Goal: Transaction & Acquisition: Subscribe to service/newsletter

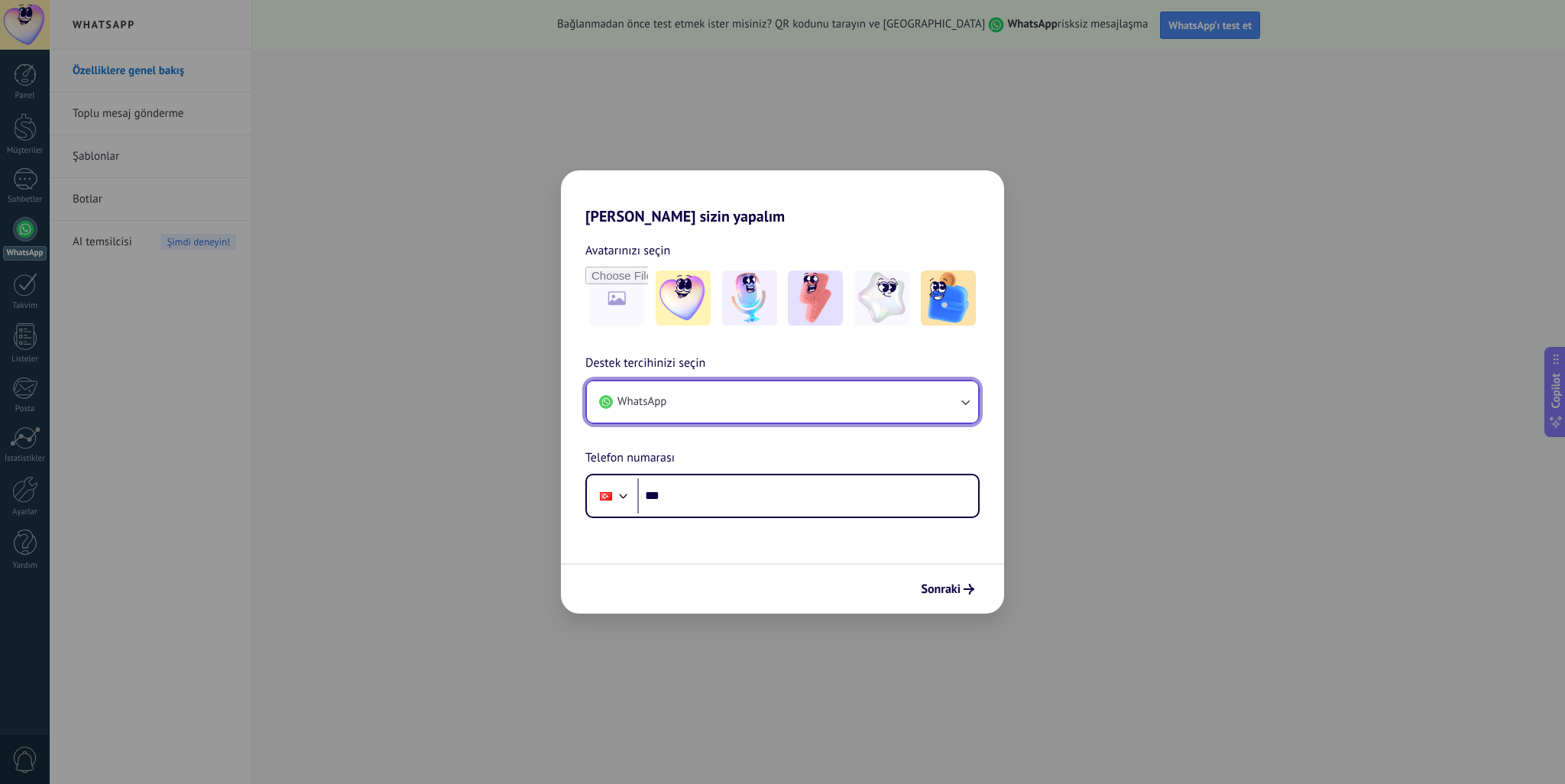
click at [844, 404] on button "WhatsApp" at bounding box center [782, 401] width 391 height 41
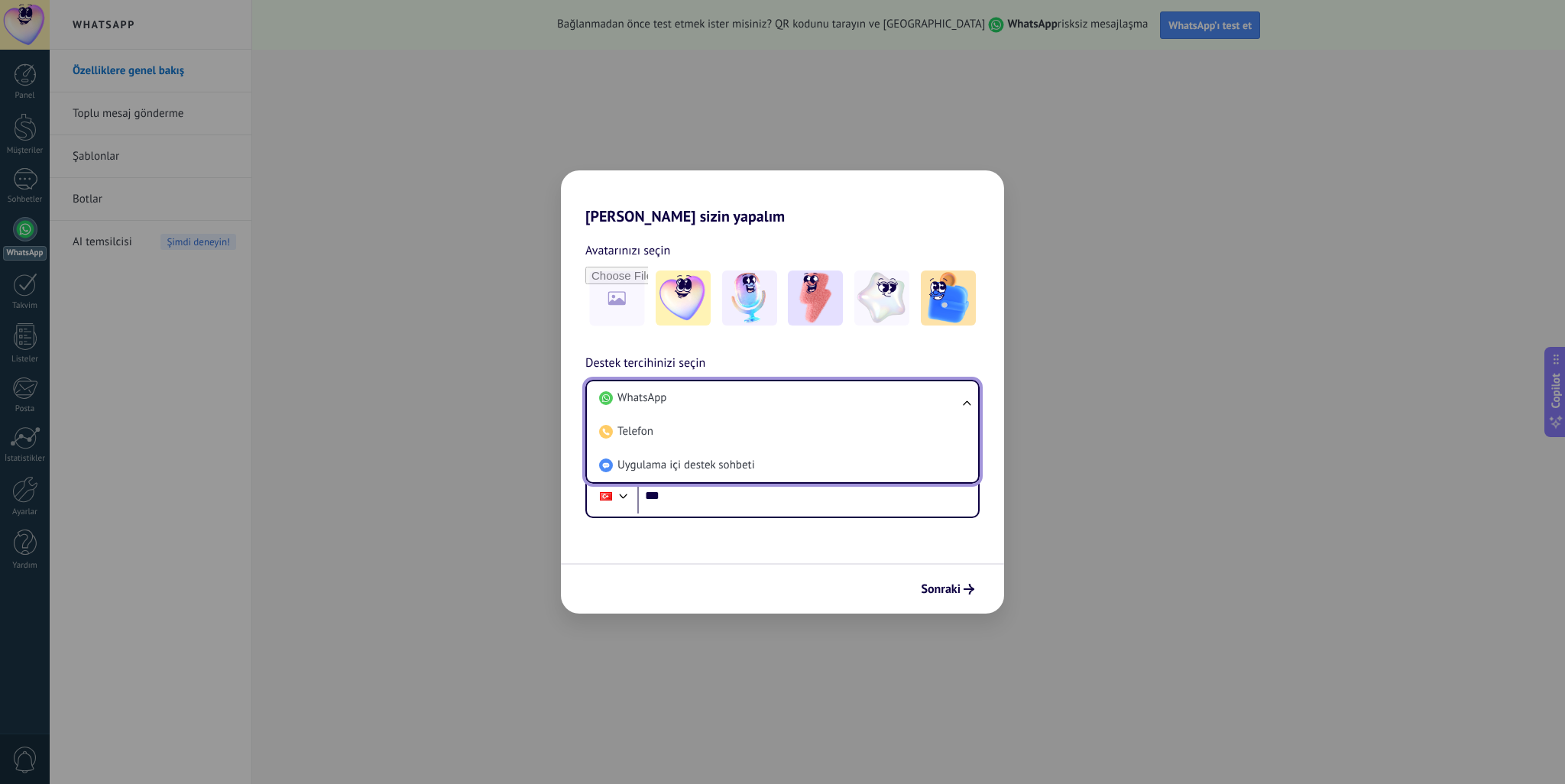
click at [844, 404] on li "WhatsApp" at bounding box center [779, 397] width 373 height 33
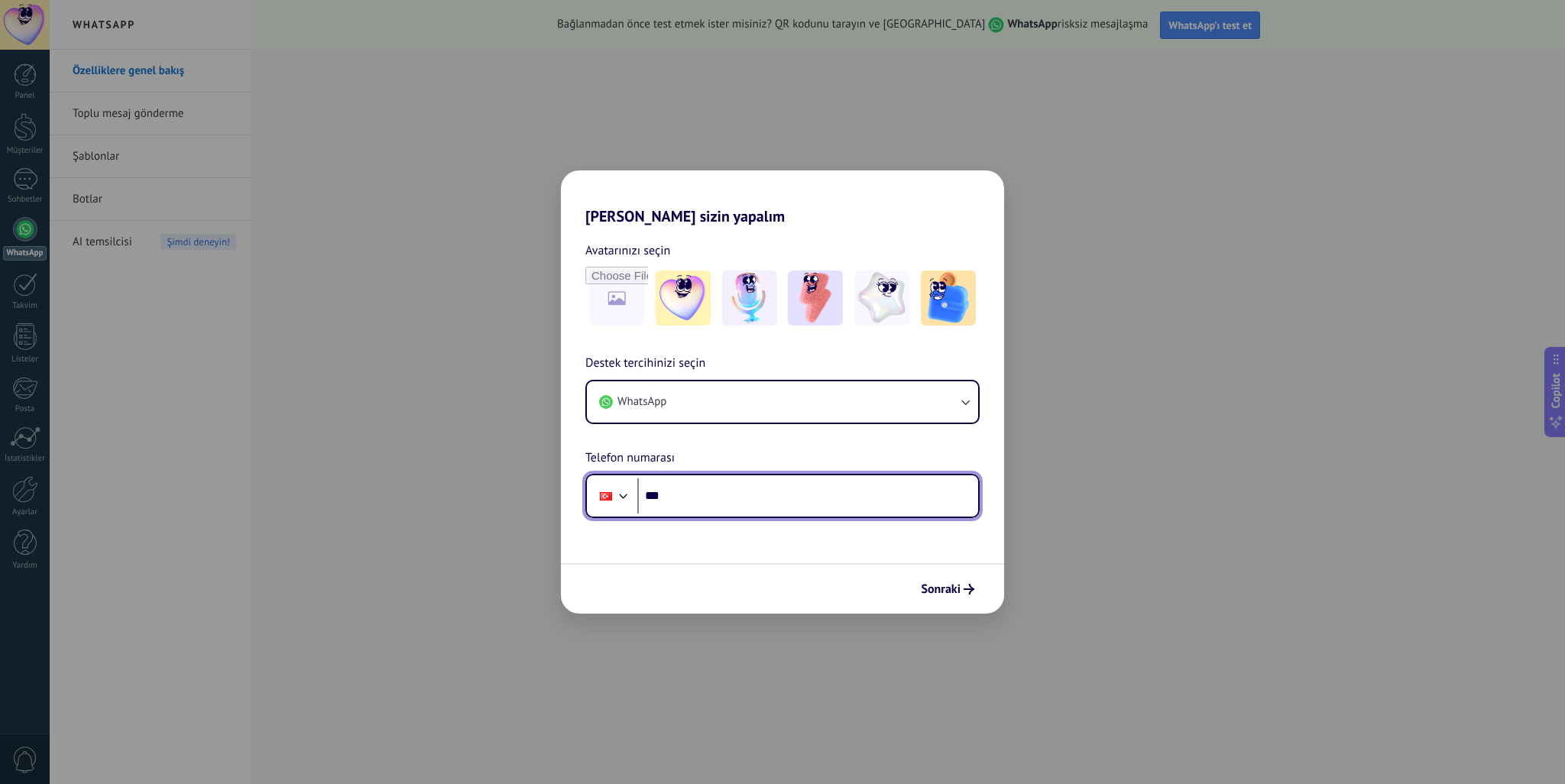
click at [748, 487] on input "***" at bounding box center [807, 496] width 341 height 35
type input "**********"
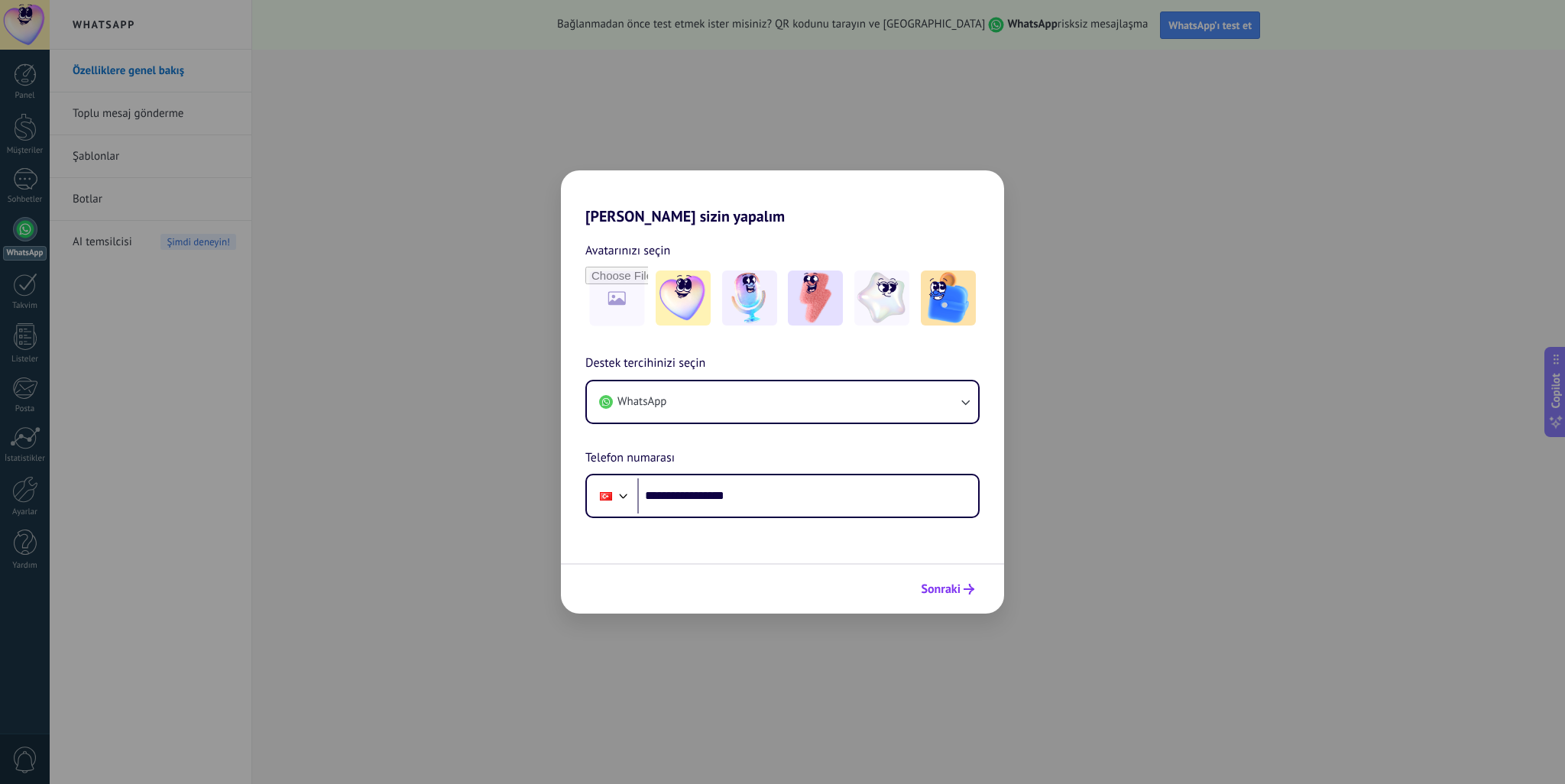
click at [952, 602] on button "Sonraki" at bounding box center [947, 589] width 67 height 26
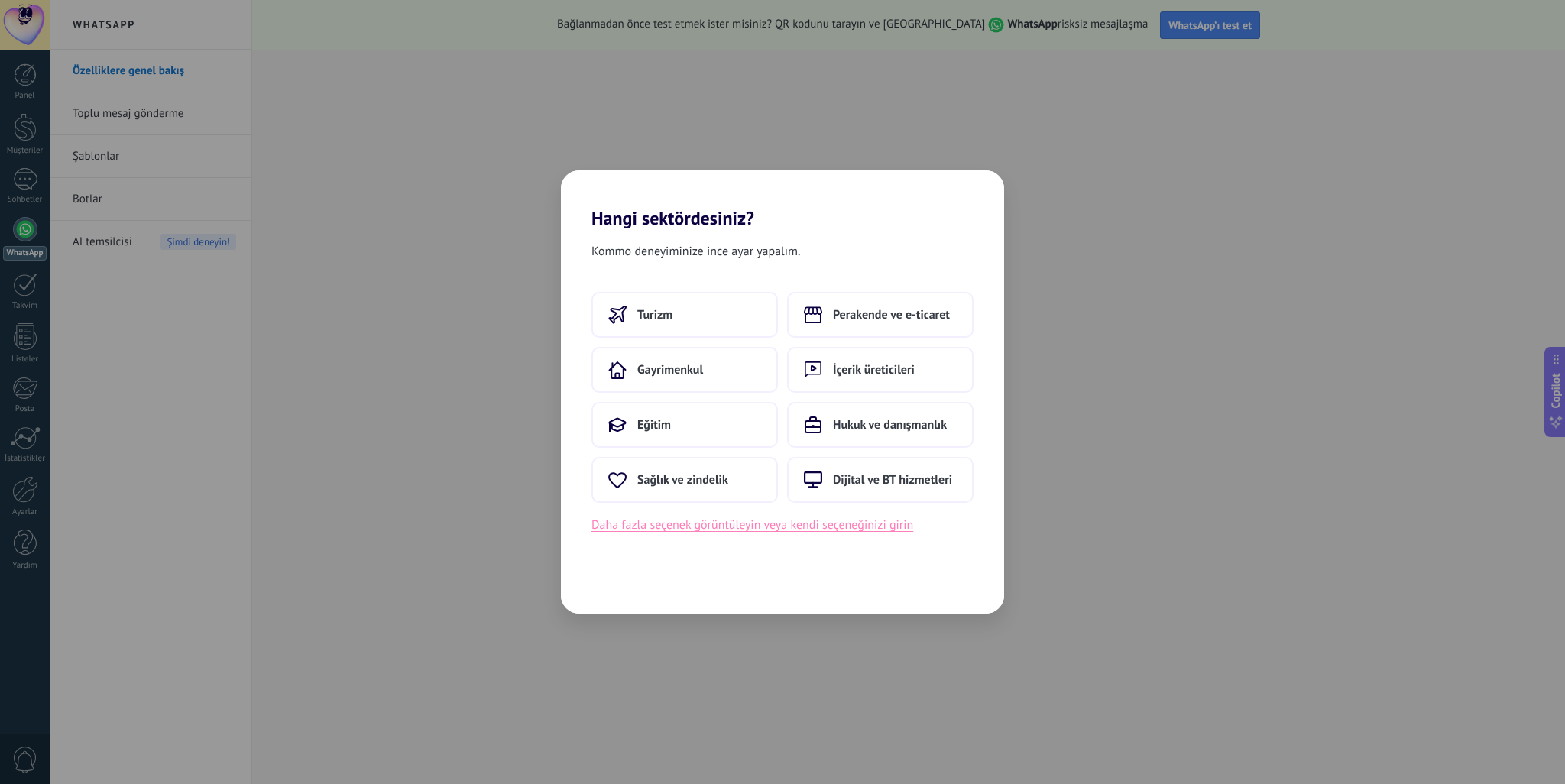
click at [838, 523] on button "Daha fazla seçenek görüntüleyin veya kendi seçeneğinizi girin" at bounding box center [752, 525] width 322 height 20
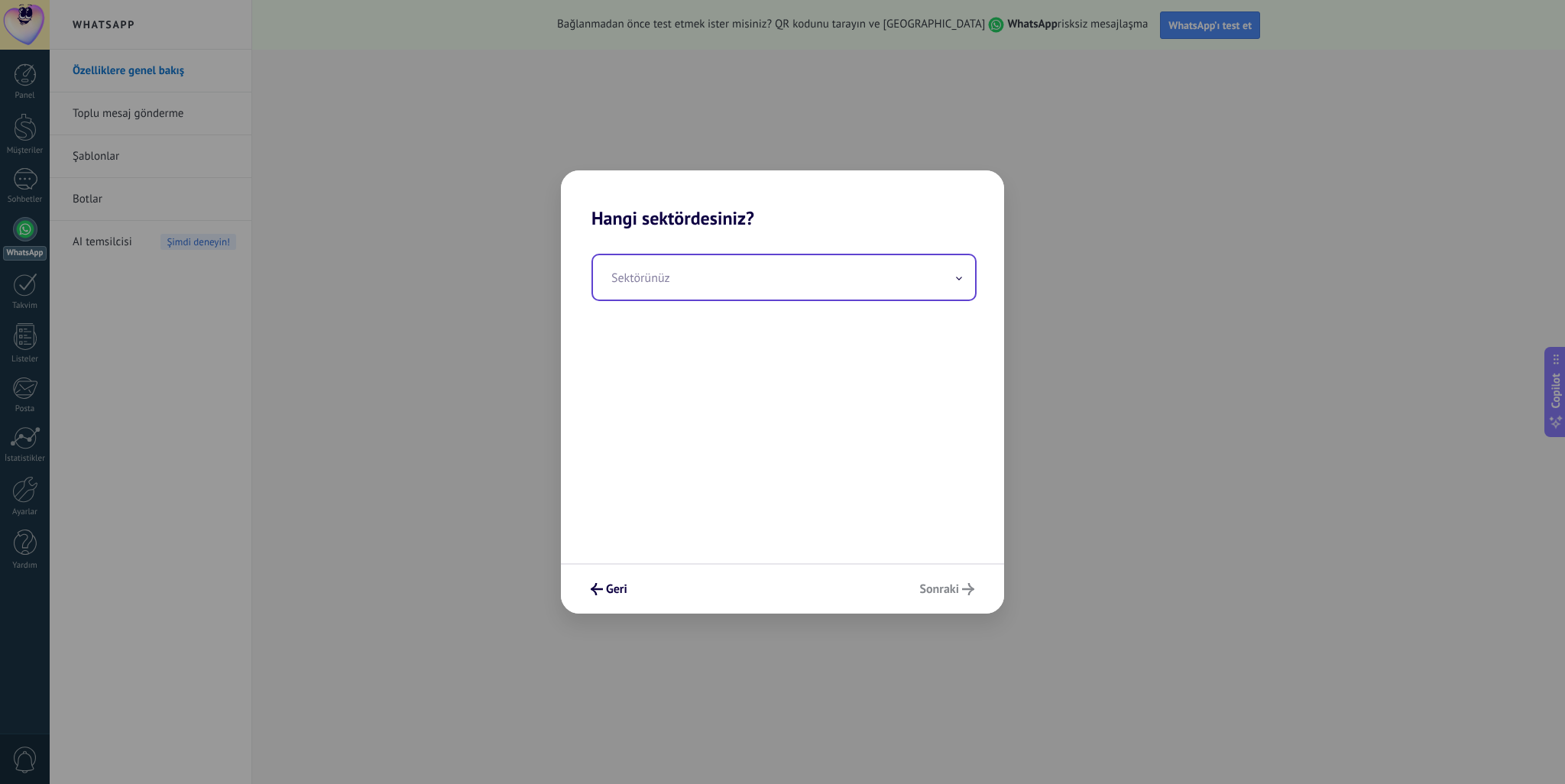
click at [813, 268] on input "text" at bounding box center [784, 277] width 382 height 44
type input "*"
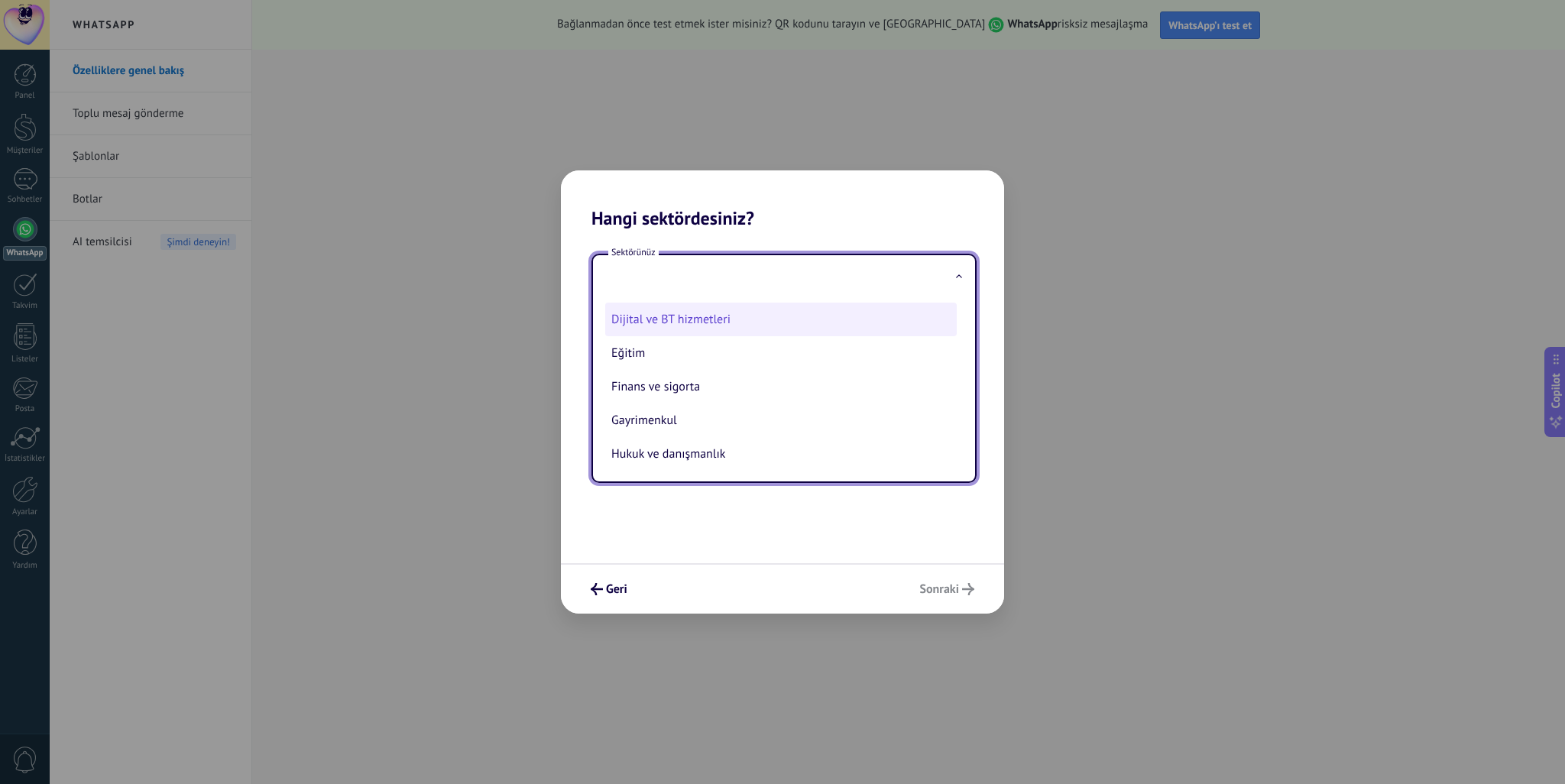
click at [755, 328] on li "Dijital ve BT hizmetleri" at bounding box center [781, 319] width 352 height 33
type input "**********"
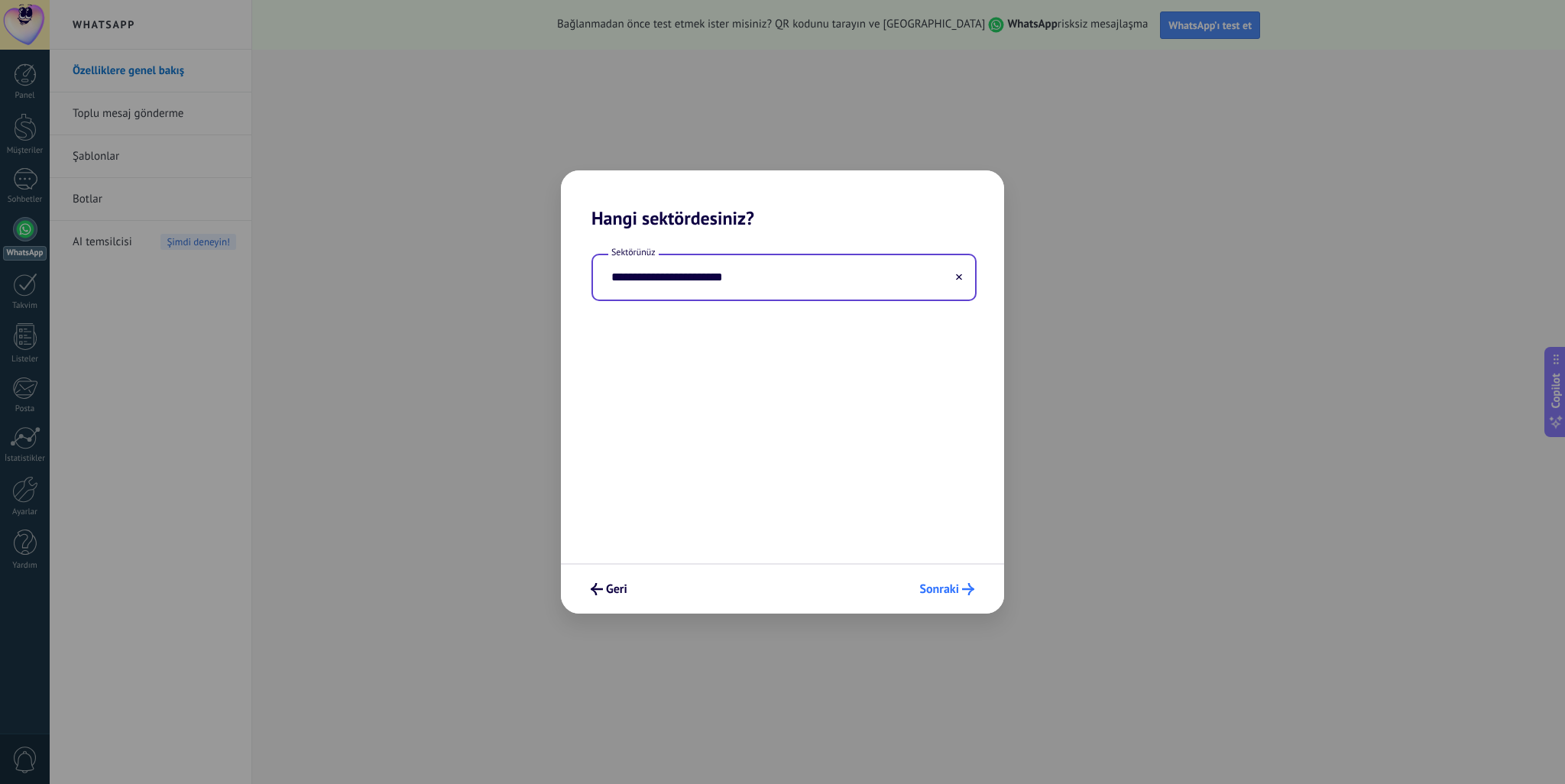
click at [956, 591] on span "Sonraki" at bounding box center [939, 589] width 39 height 11
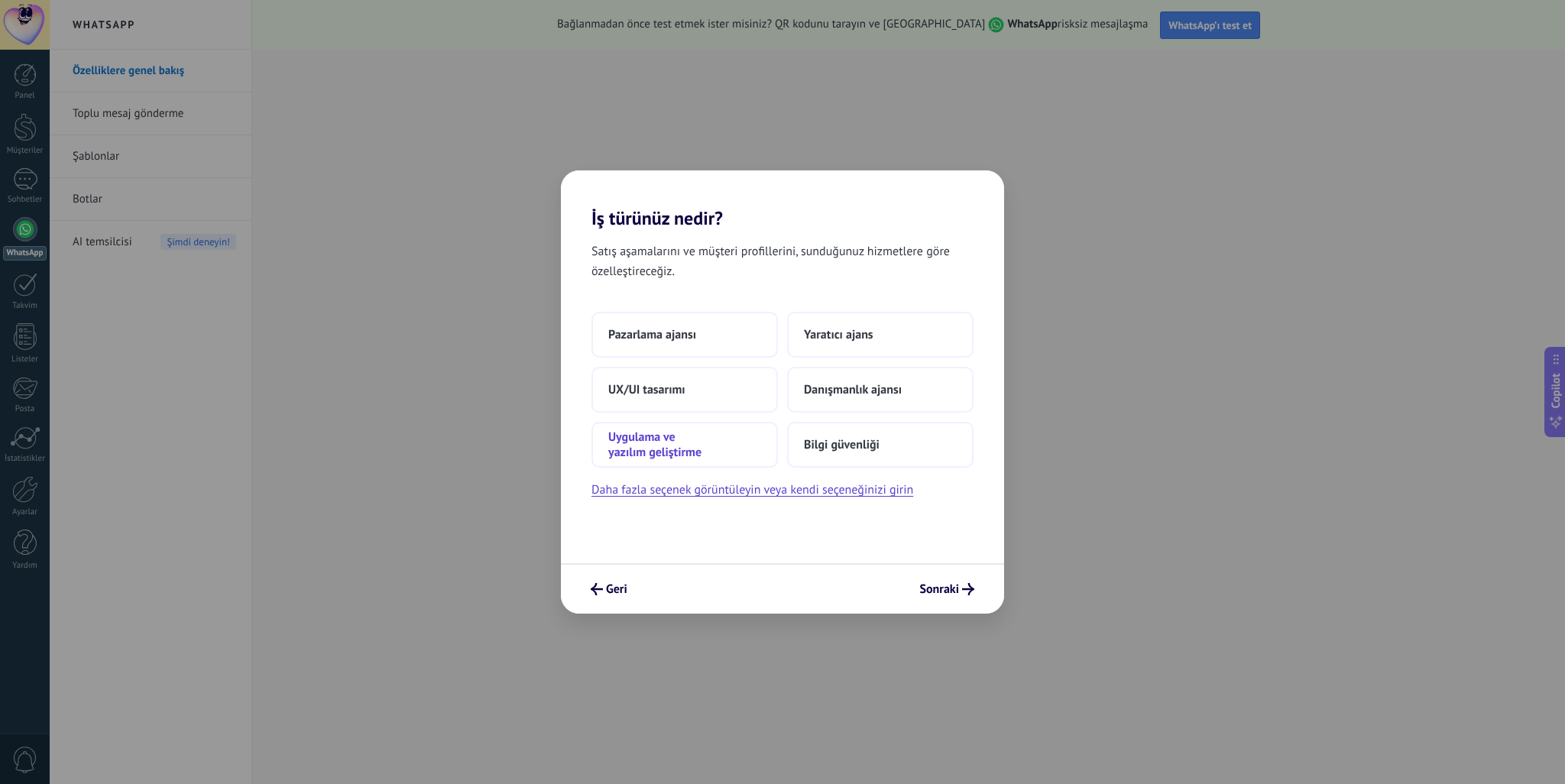
click at [687, 456] on span "Uygulama ve yazılım geliştirme" at bounding box center [685, 445] width 153 height 31
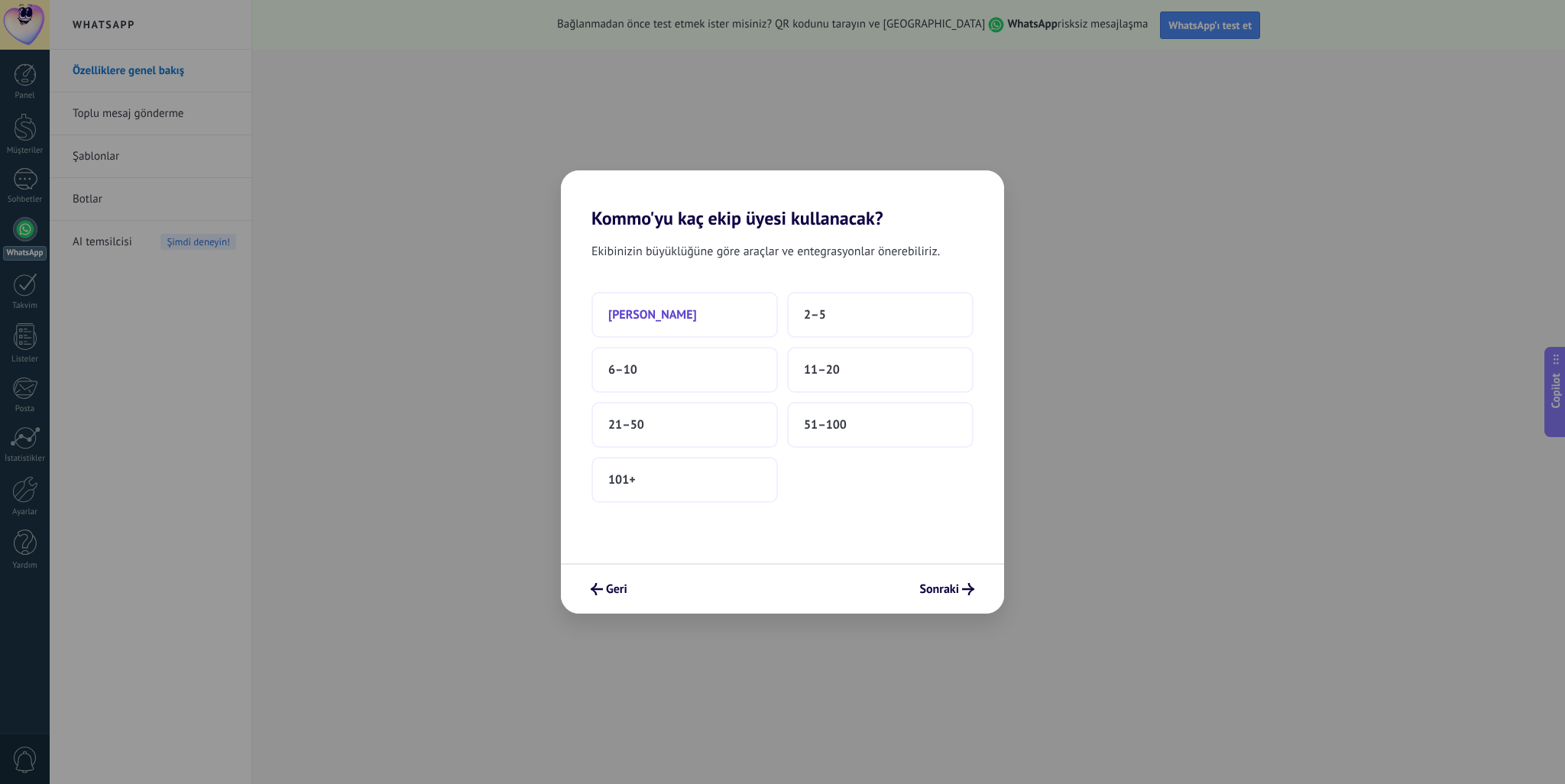
click at [687, 311] on button "[PERSON_NAME]" at bounding box center [684, 315] width 186 height 46
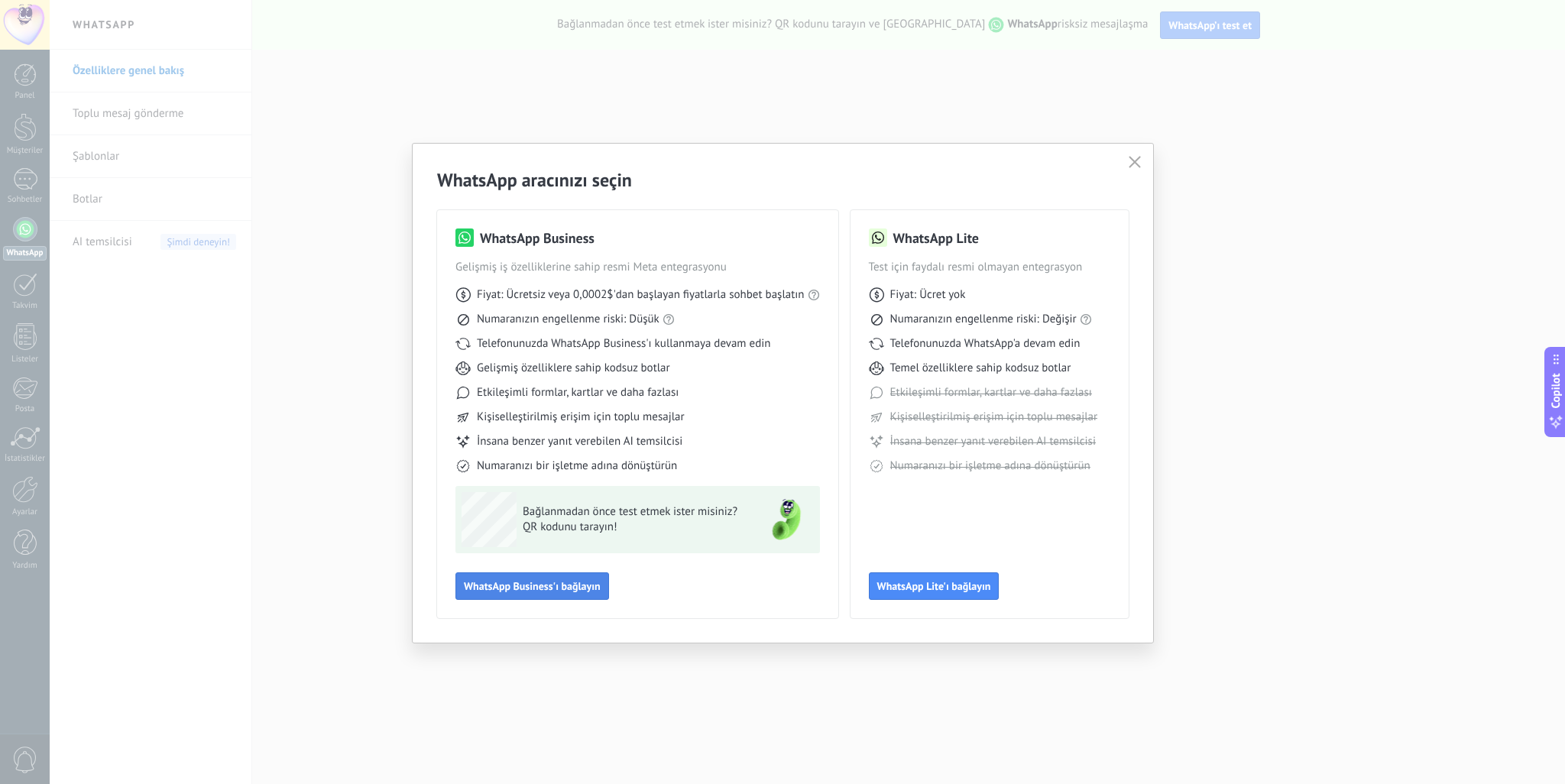
click at [489, 589] on span "WhatsApp Business'ı bağlayın" at bounding box center [532, 586] width 137 height 11
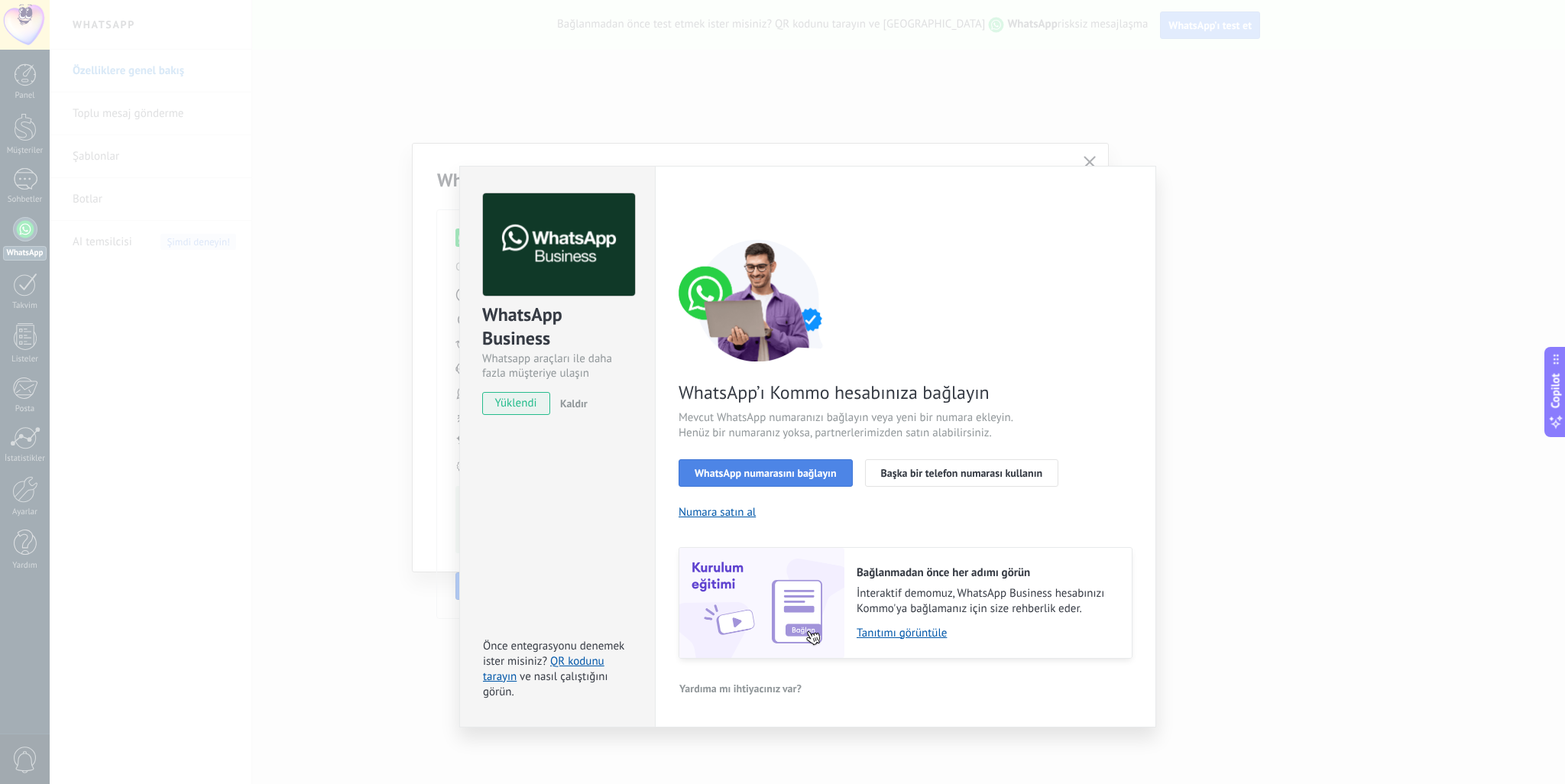
click at [819, 469] on span "WhatsApp numarasını bağlayın" at bounding box center [765, 473] width 142 height 11
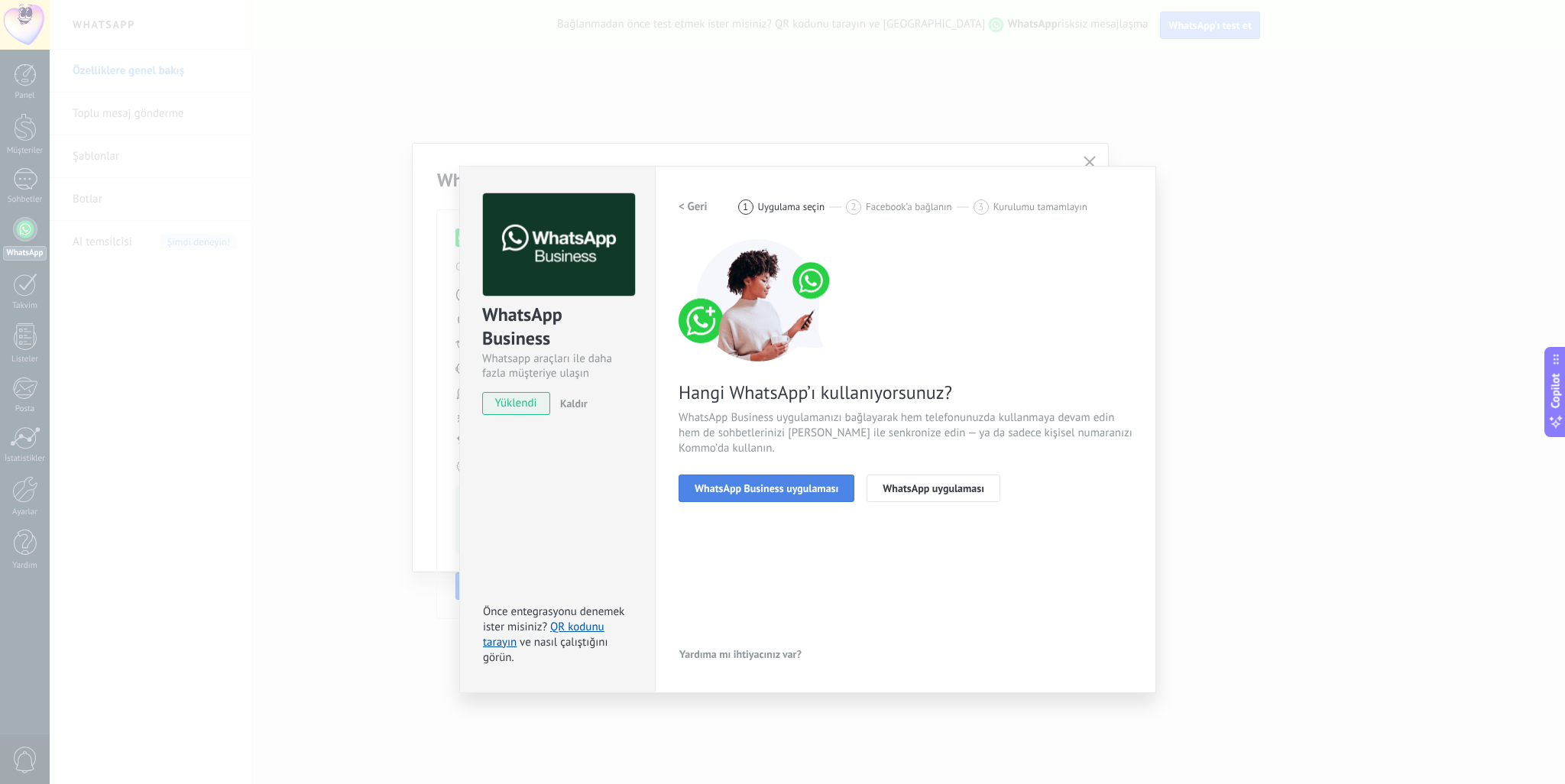
click at [775, 486] on span "WhatsApp Business uygulaması" at bounding box center [766, 489] width 144 height 11
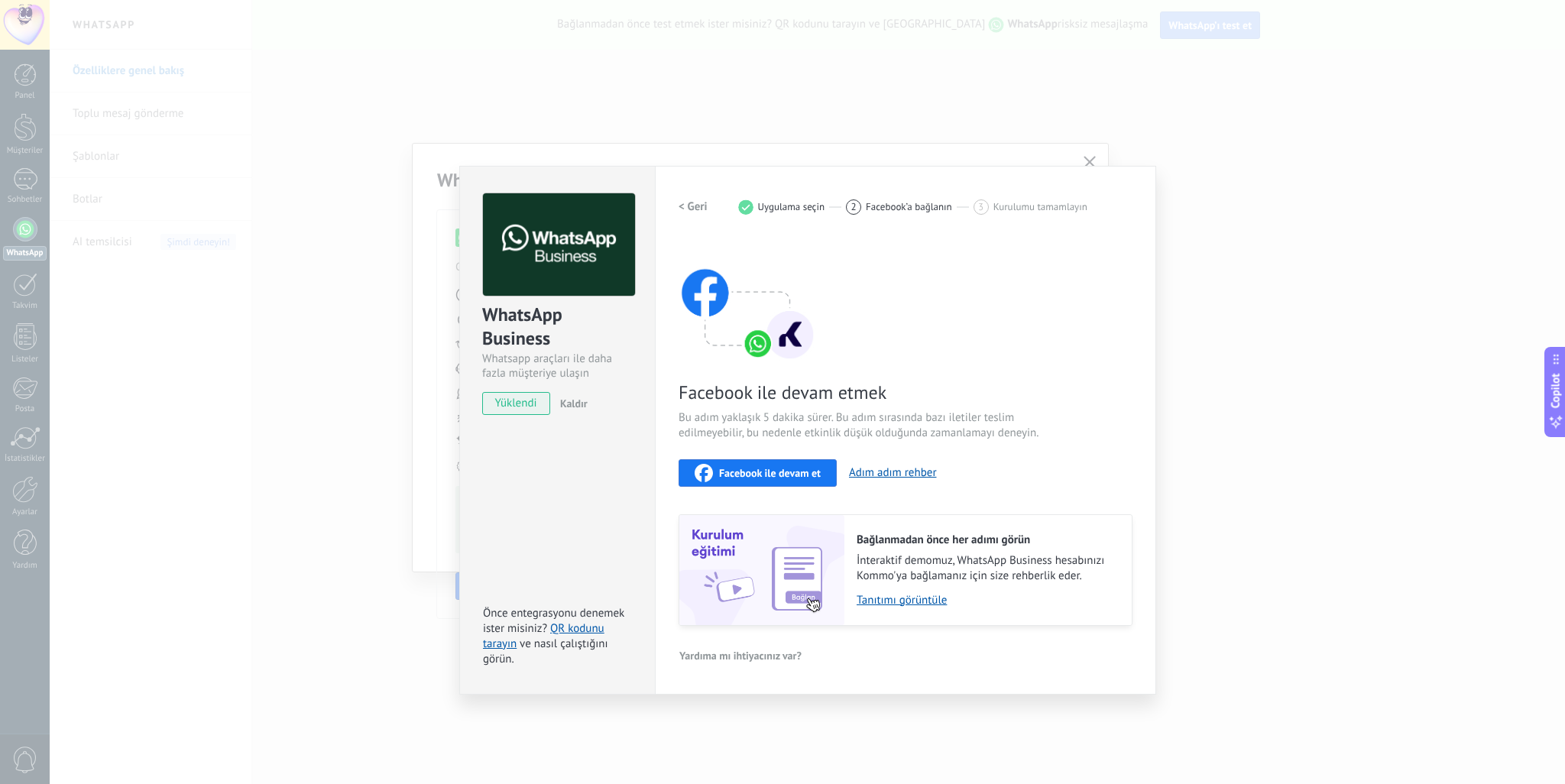
click at [804, 475] on span "Facebook ile devam et" at bounding box center [769, 473] width 101 height 11
click at [1250, 337] on div "WhatsApp Business Whatsapp araçları ile daha fazla müşteriye ulaşın yüklendi Ka…" at bounding box center [807, 392] width 1516 height 784
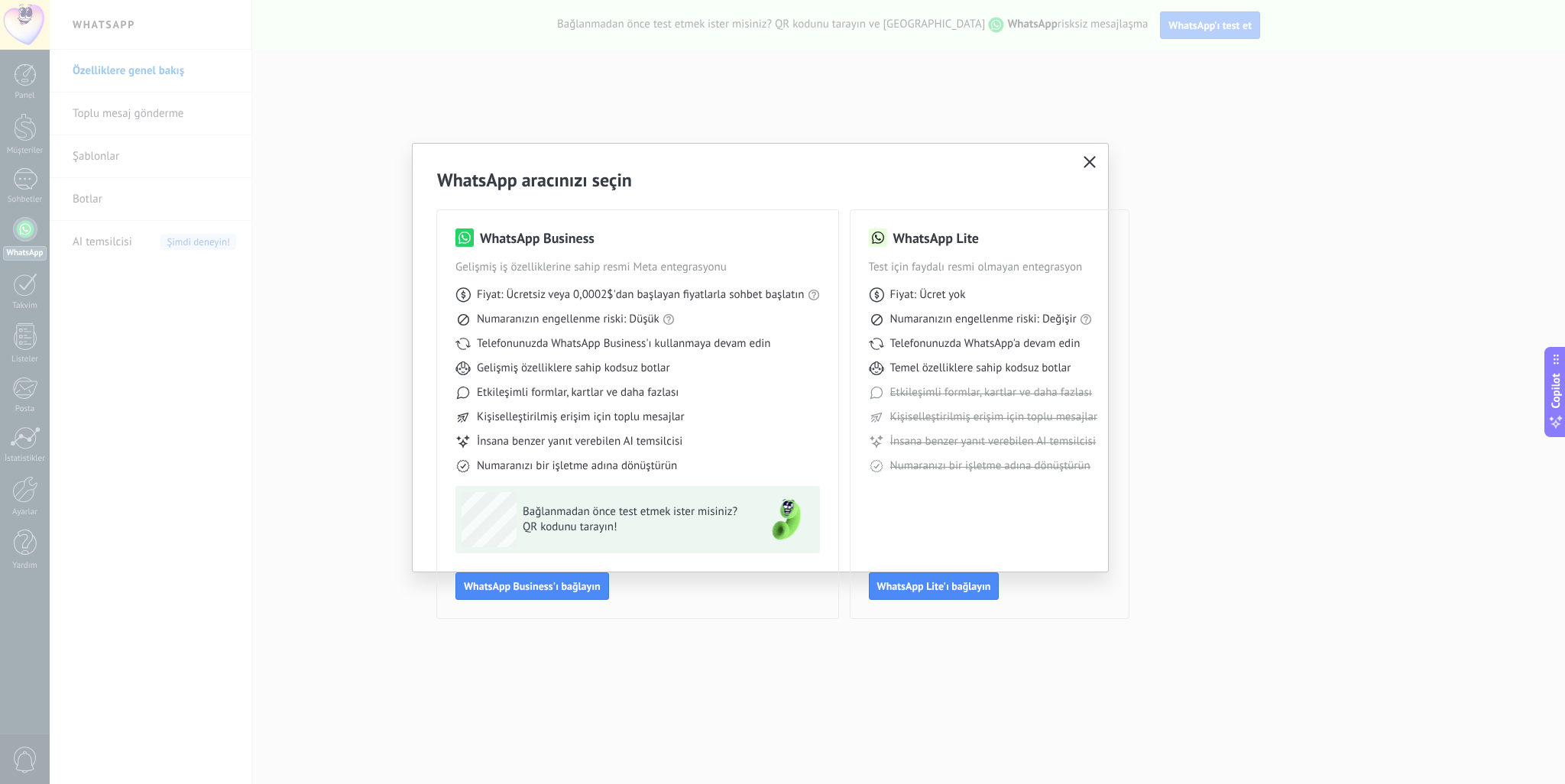
click at [1090, 166] on icon "button" at bounding box center [1089, 162] width 12 height 12
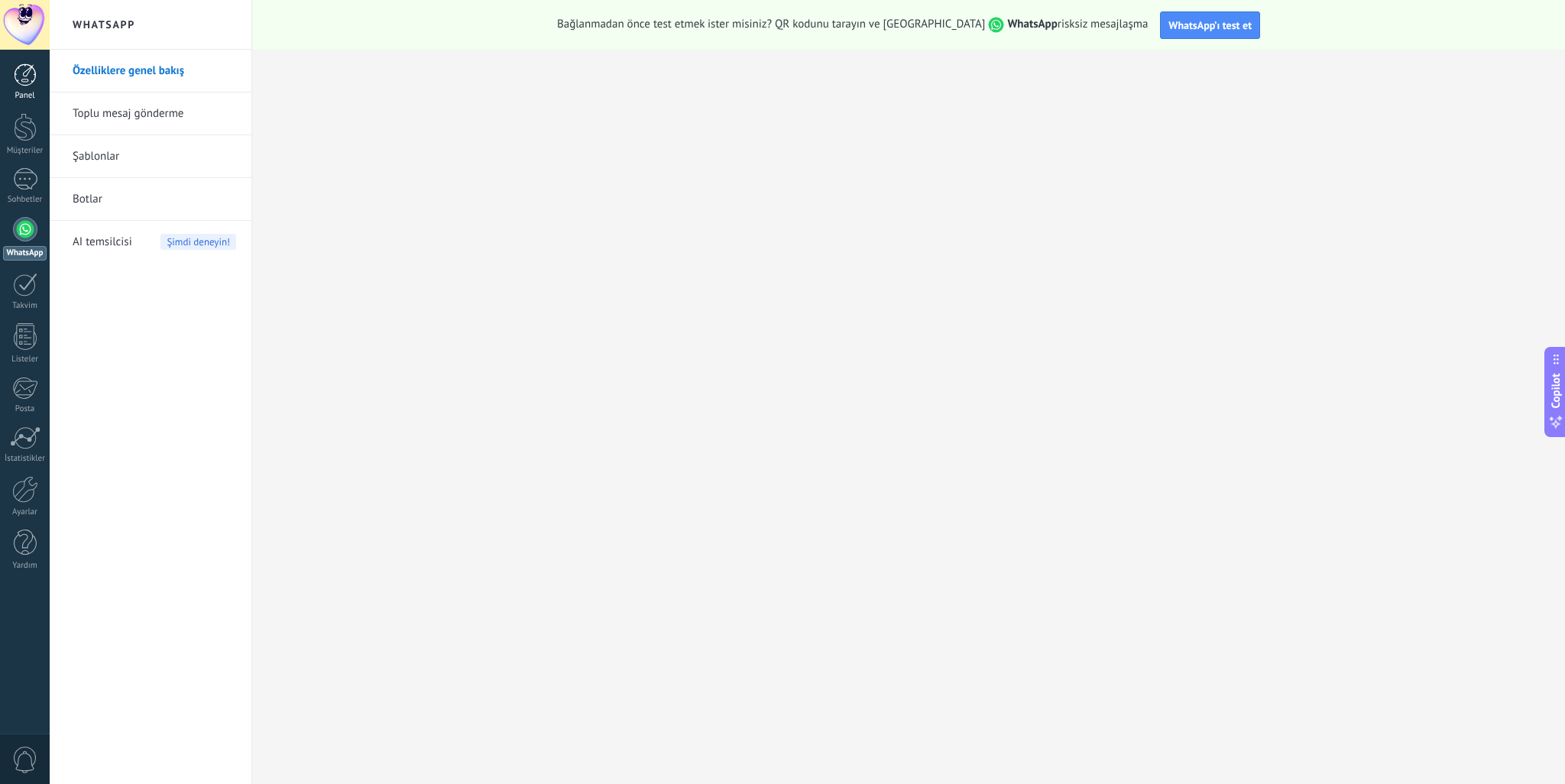
click at [28, 84] on div at bounding box center [26, 75] width 23 height 23
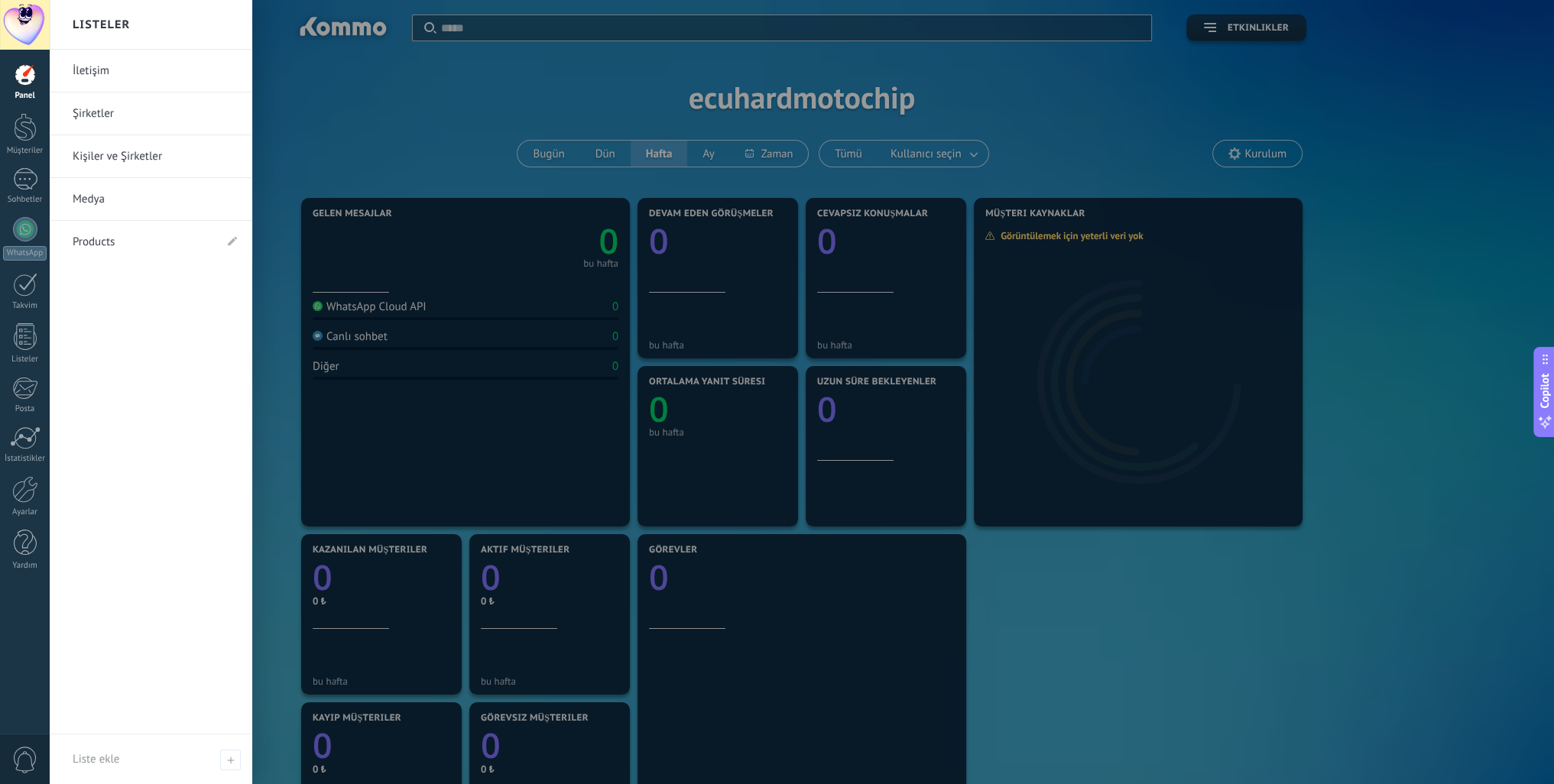
click at [19, 87] on link "Panel" at bounding box center [25, 82] width 50 height 37
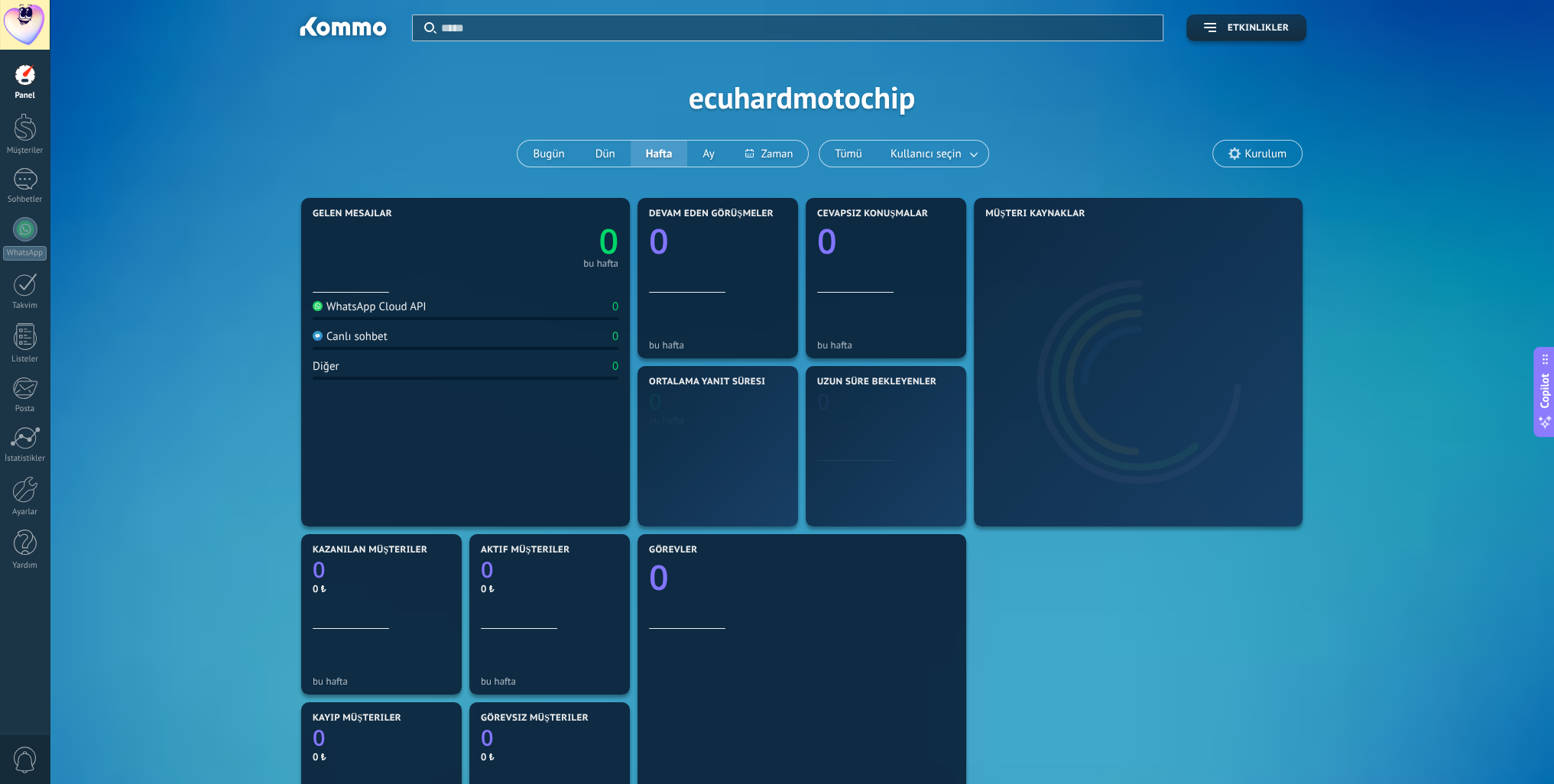
click at [19, 87] on link "Panel" at bounding box center [25, 82] width 50 height 37
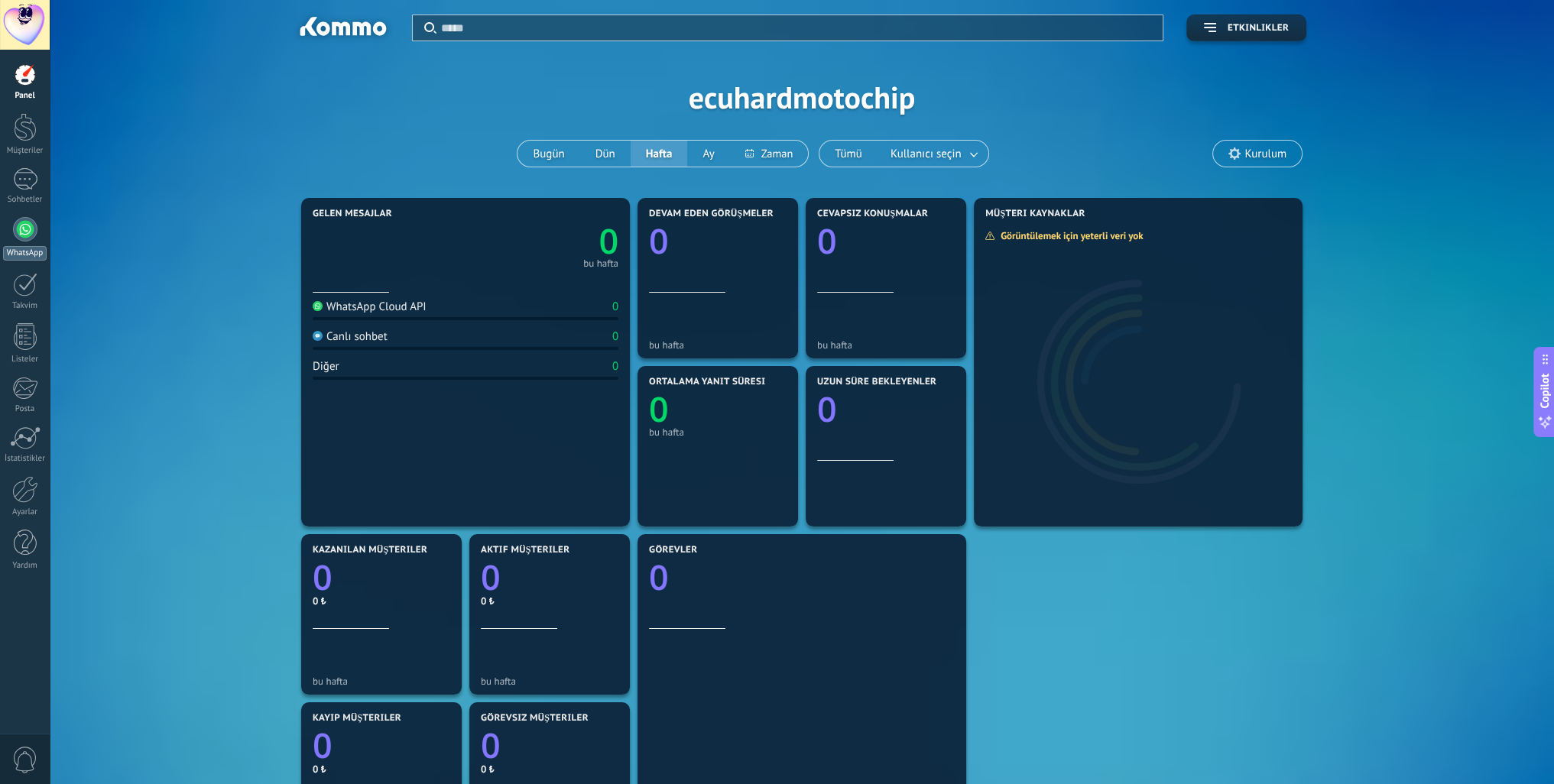
click at [15, 232] on div at bounding box center [26, 230] width 25 height 25
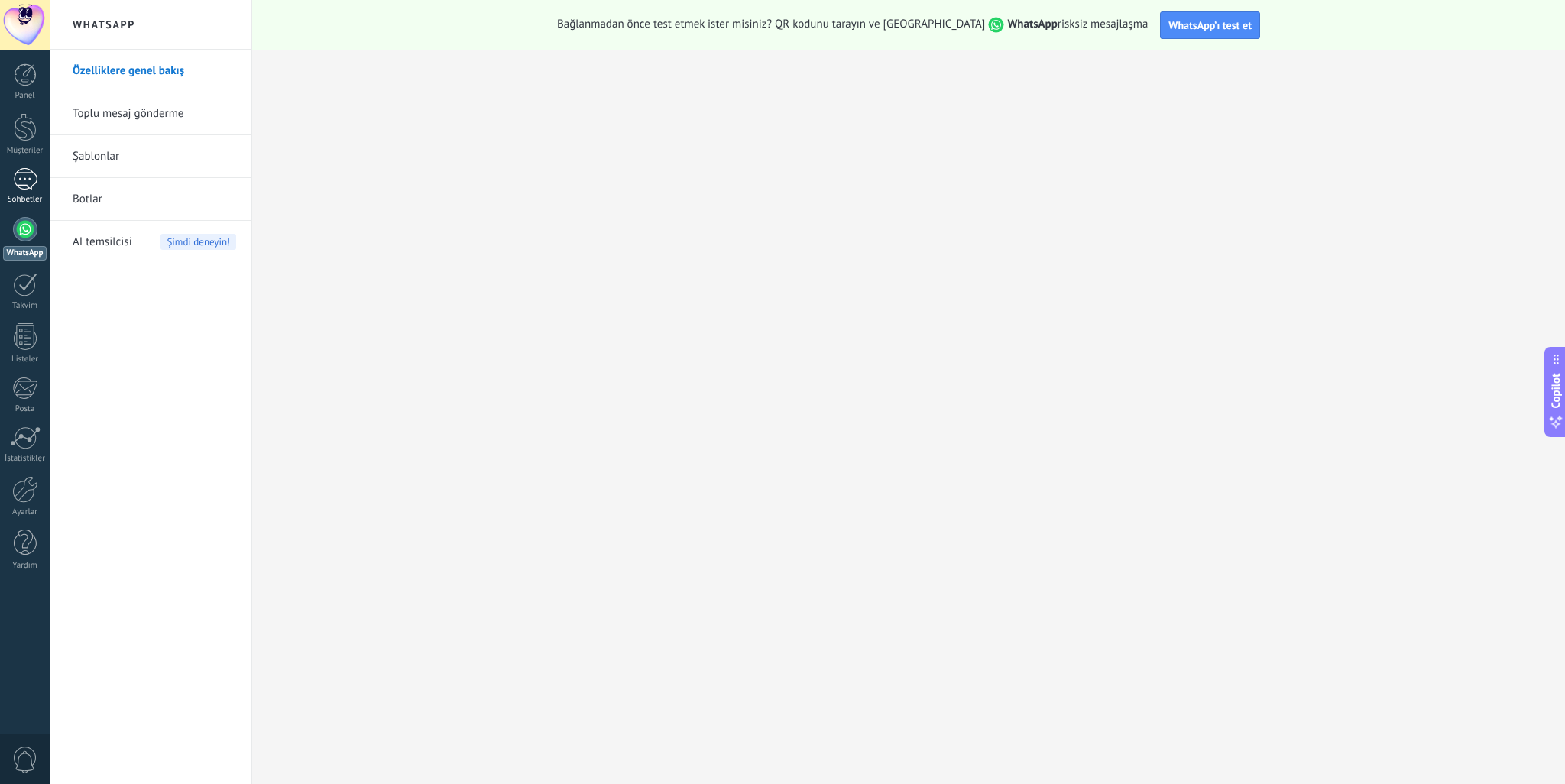
click at [25, 191] on link "Sohbetler" at bounding box center [25, 186] width 49 height 36
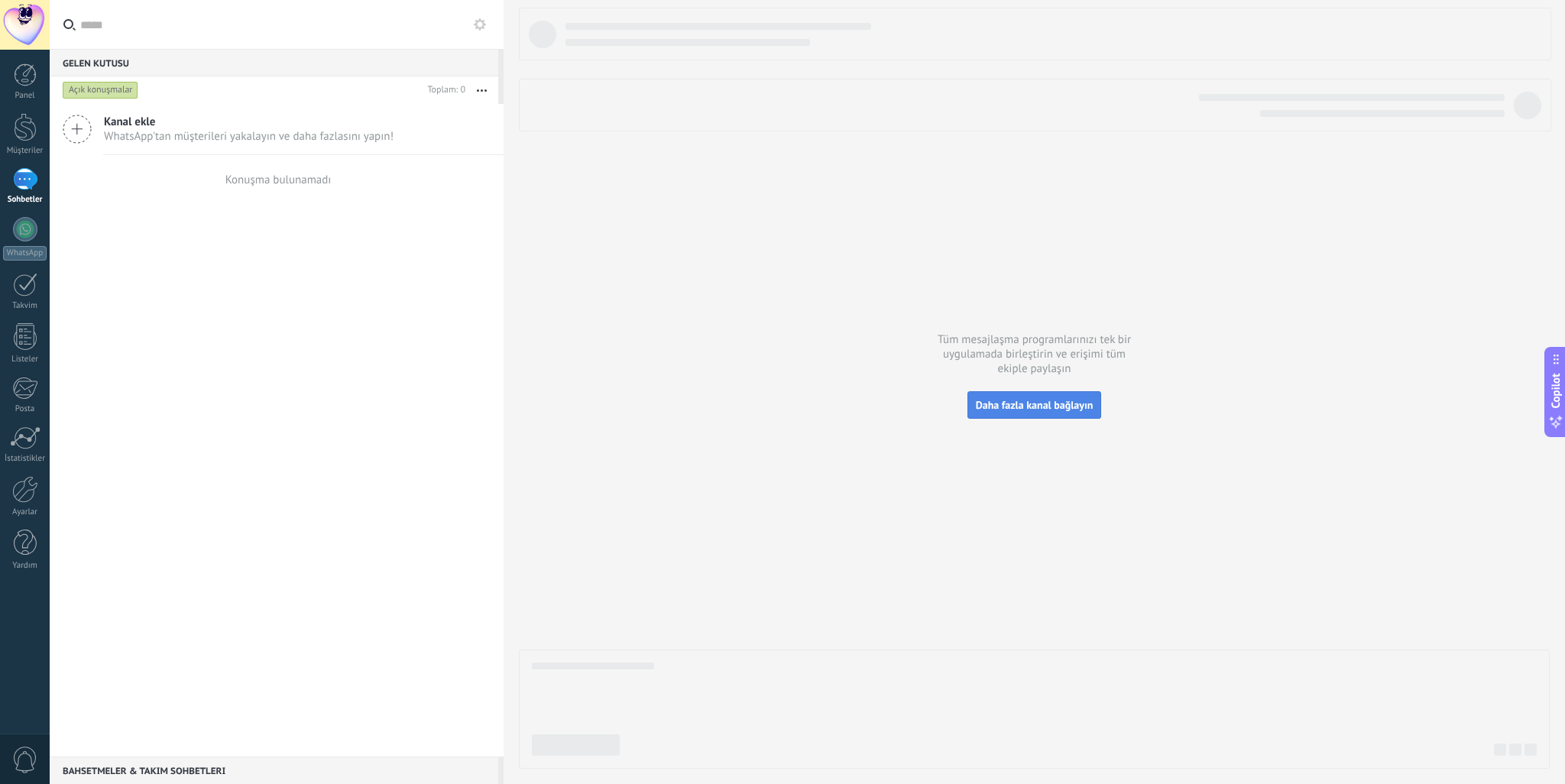
click at [1020, 402] on span "Daha fazla kanal bağlayın" at bounding box center [1035, 405] width 118 height 14
click at [1028, 401] on span "Daha fazla kanal bağlayın" at bounding box center [1035, 405] width 118 height 14
click at [1027, 407] on span "Daha fazla kanal bağlayın" at bounding box center [1035, 405] width 118 height 14
click at [1029, 414] on button "Daha fazla kanal bağlayın" at bounding box center [1035, 405] width 135 height 28
click at [1028, 414] on button "Daha fazla kanal bağlayın" at bounding box center [1035, 405] width 135 height 28
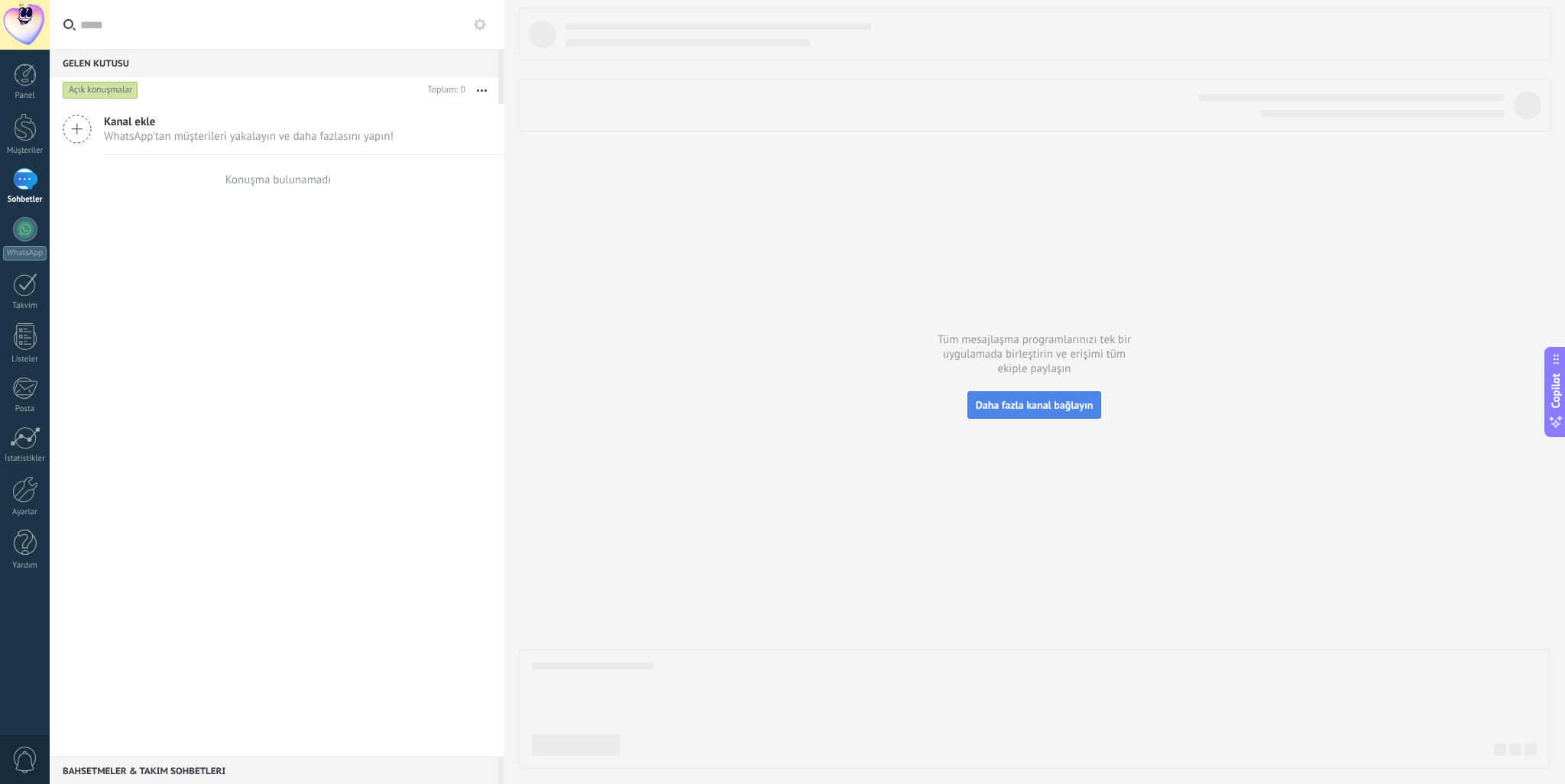
click at [1054, 400] on span "Daha fazla kanal bağlayın" at bounding box center [1035, 405] width 118 height 14
